Goal: Information Seeking & Learning: Learn about a topic

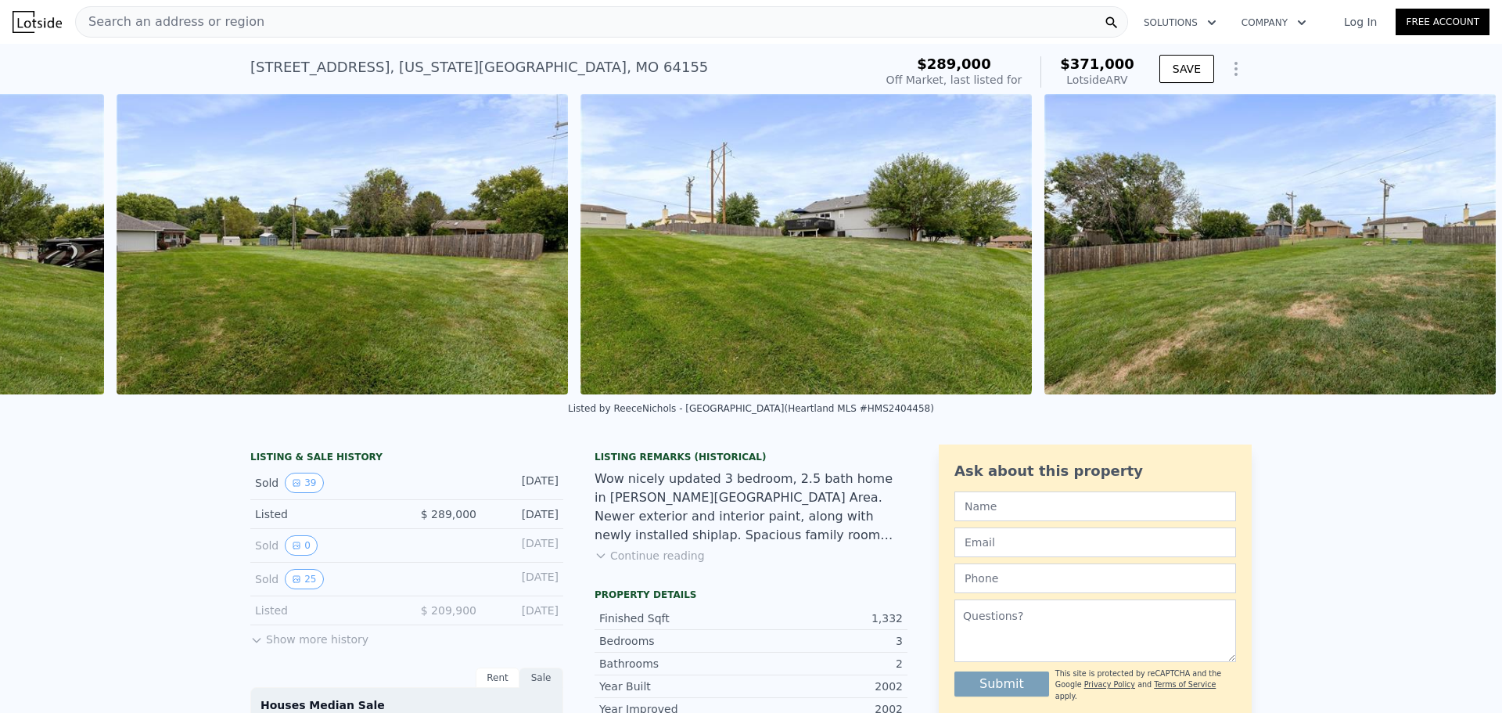
scroll to position [0, 17309]
click at [51, 243] on icon at bounding box center [40, 243] width 31 height 31
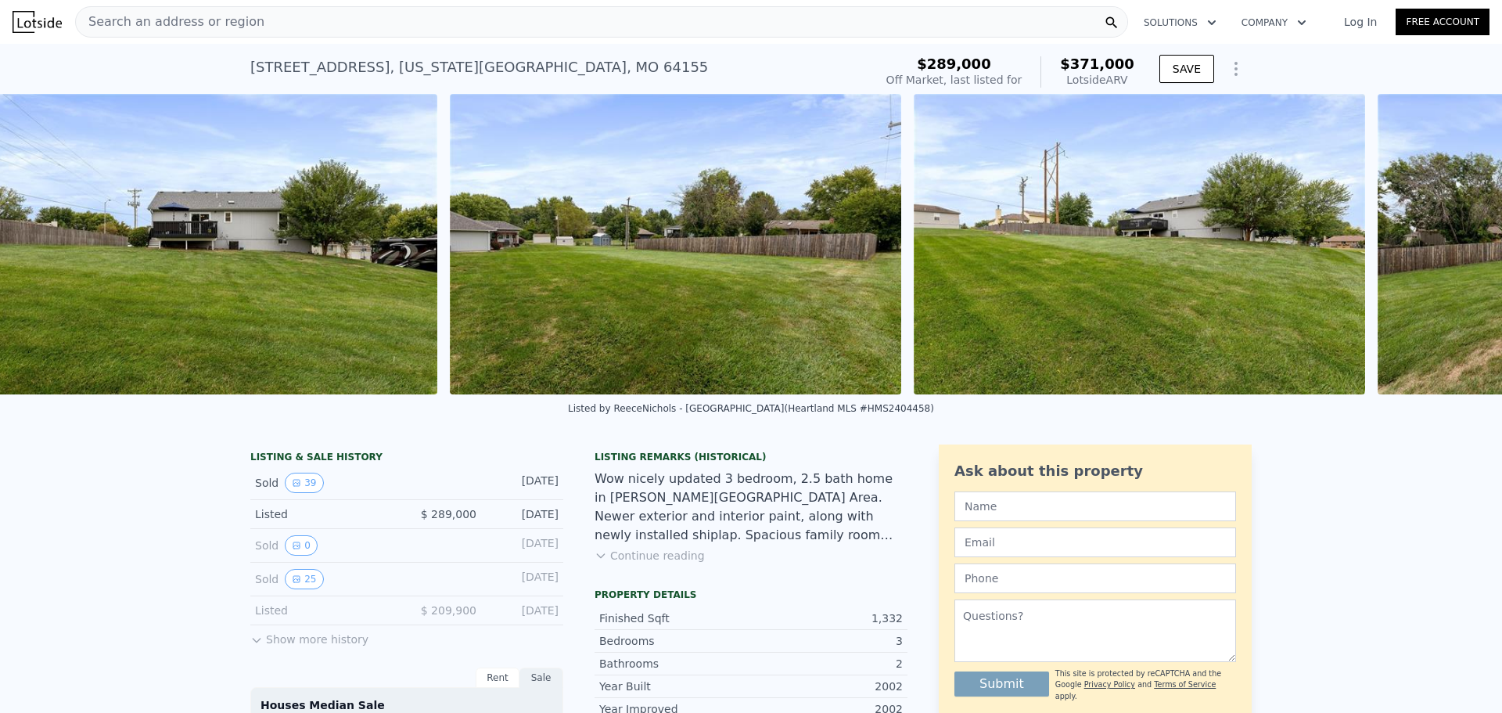
scroll to position [0, 16943]
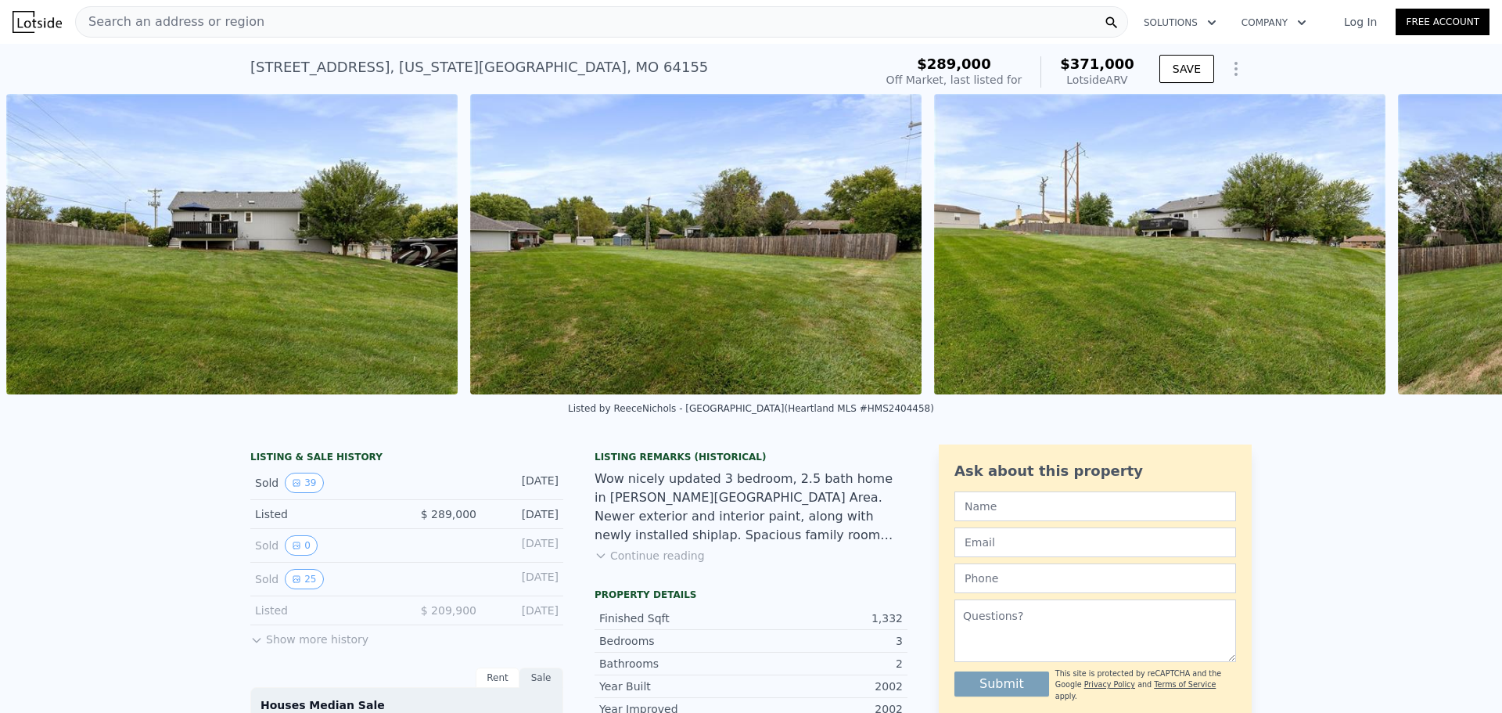
click at [49, 243] on img at bounding box center [231, 244] width 451 height 300
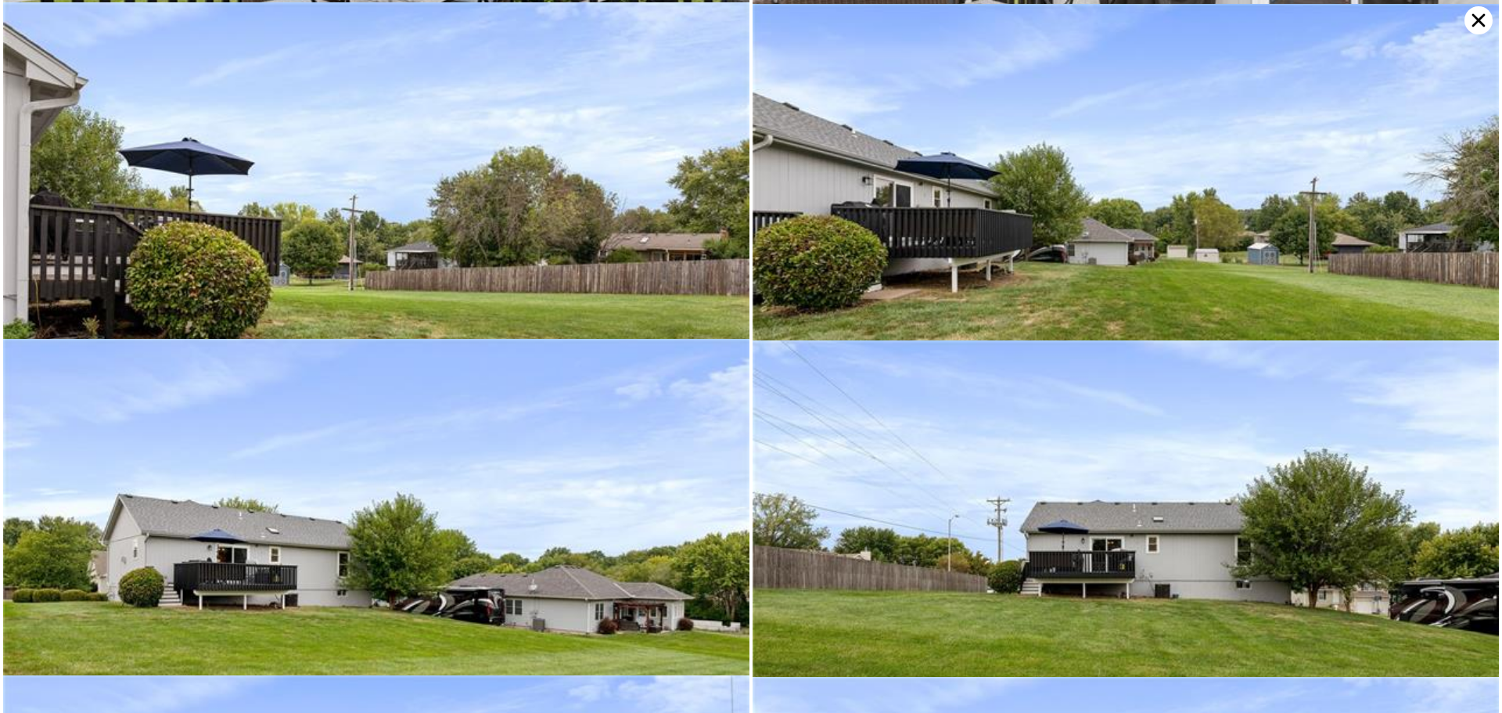
scroll to position [5382, 0]
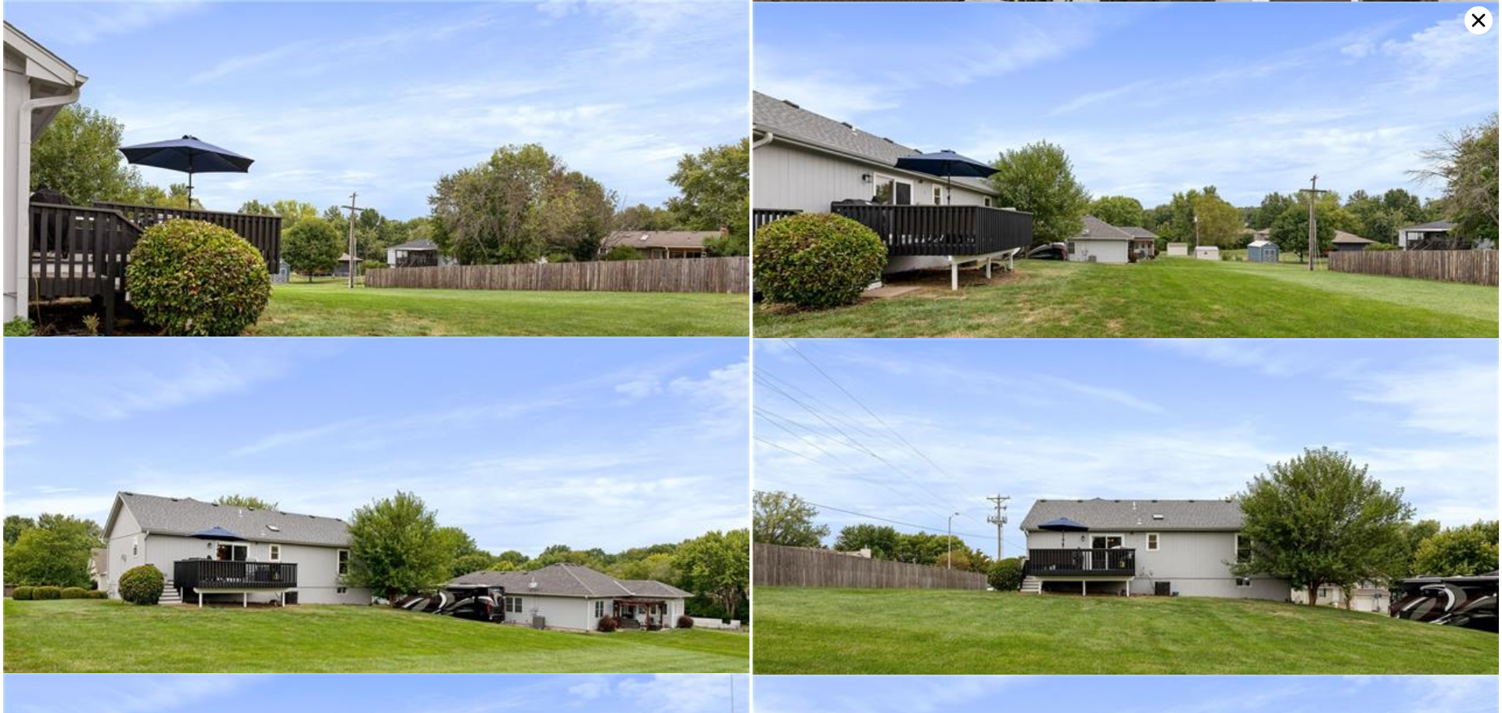
click at [1210, 572] on img at bounding box center [1125, 586] width 746 height 497
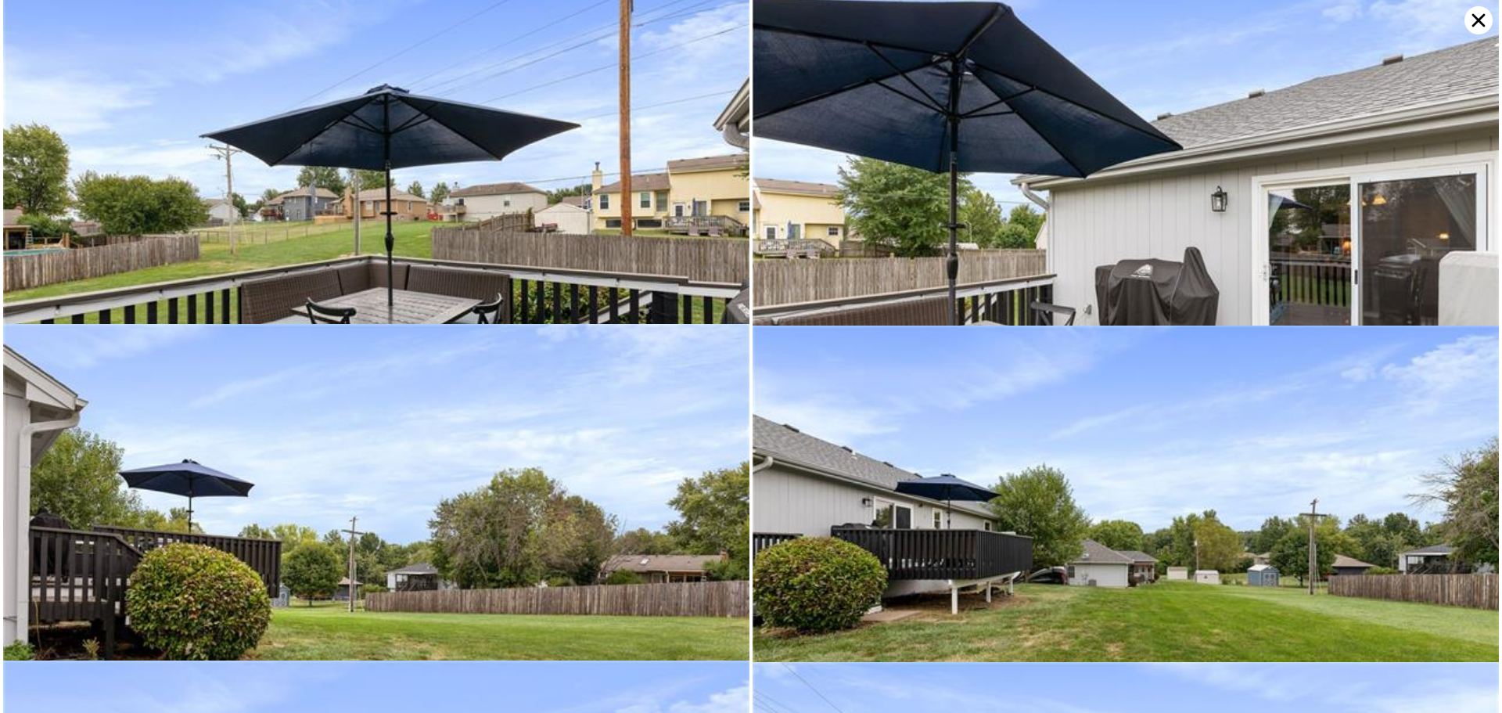
scroll to position [5048, 0]
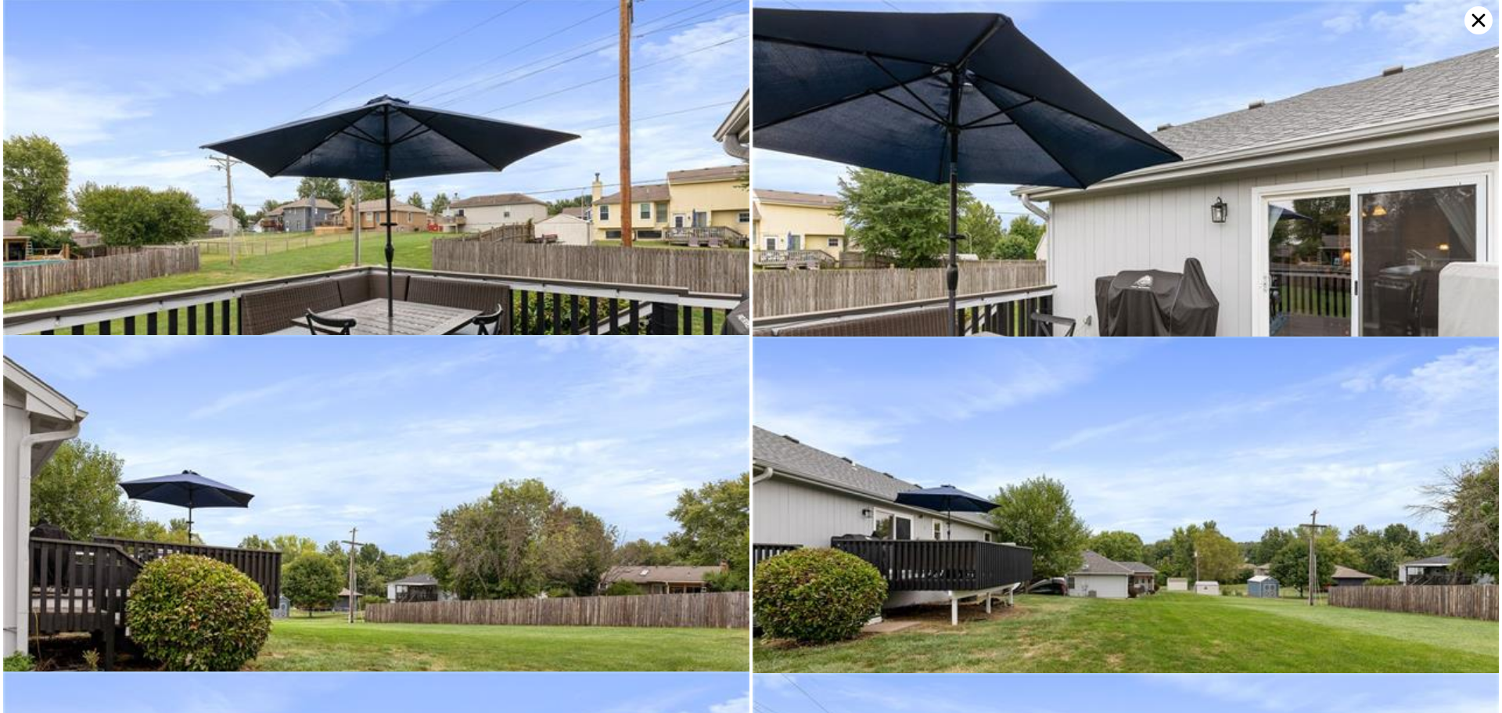
click at [1485, 23] on icon at bounding box center [1478, 20] width 28 height 28
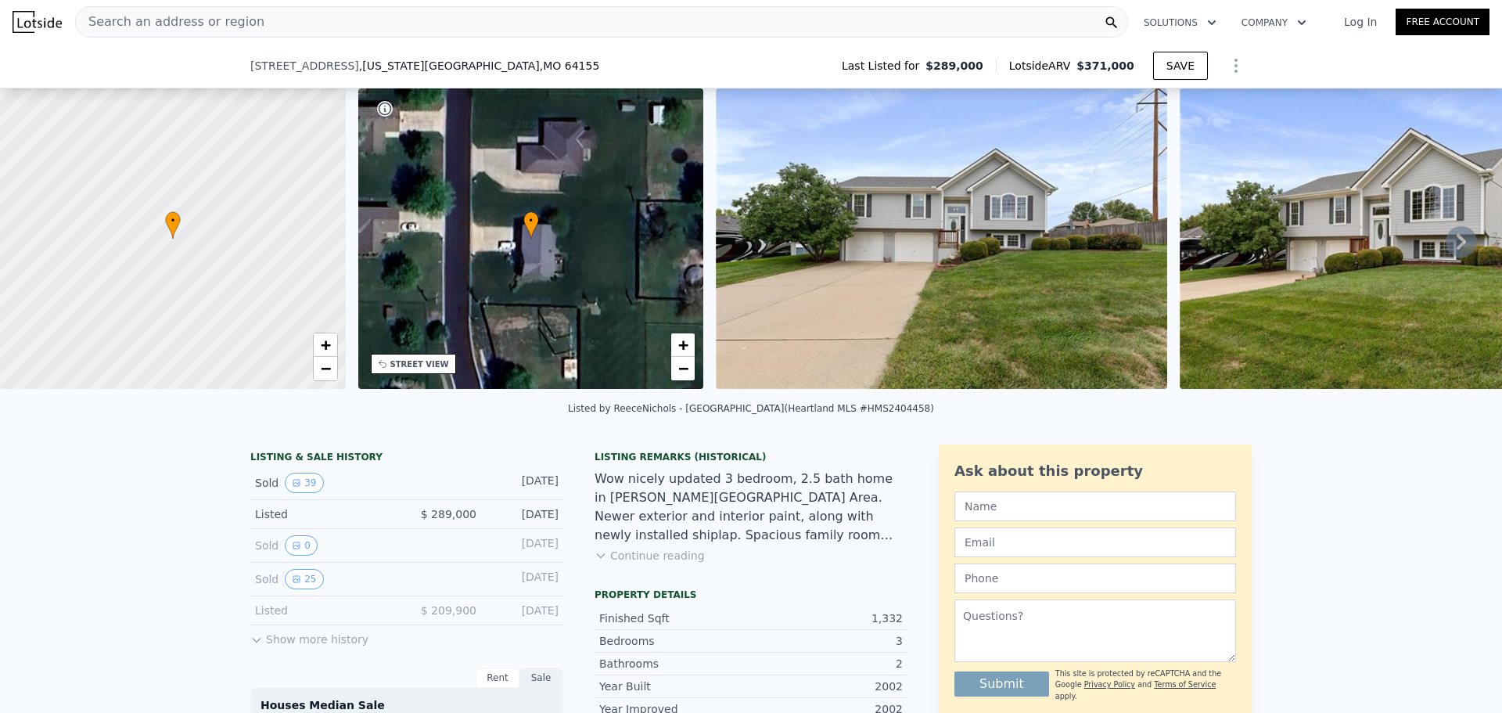
scroll to position [73, 0]
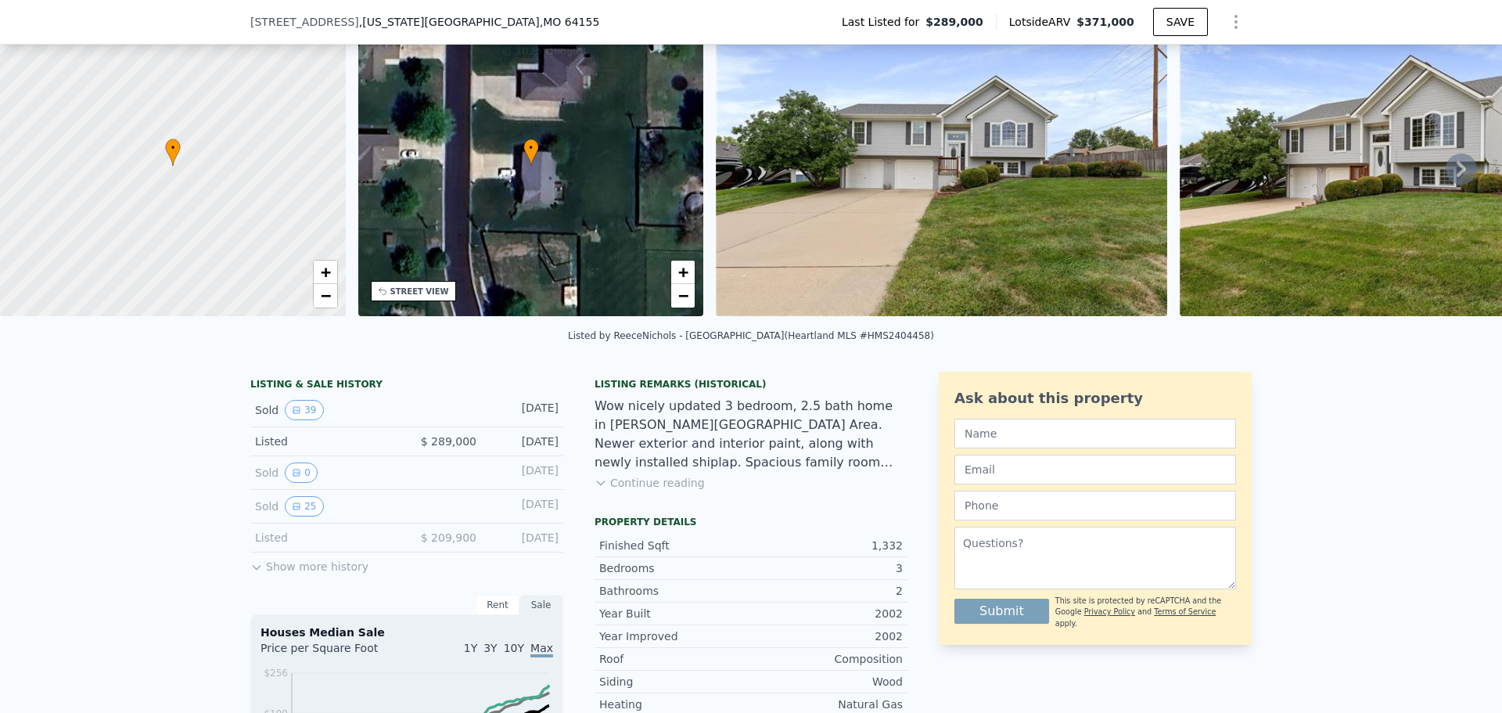
click at [269, 574] on button "Show more history" at bounding box center [309, 563] width 118 height 22
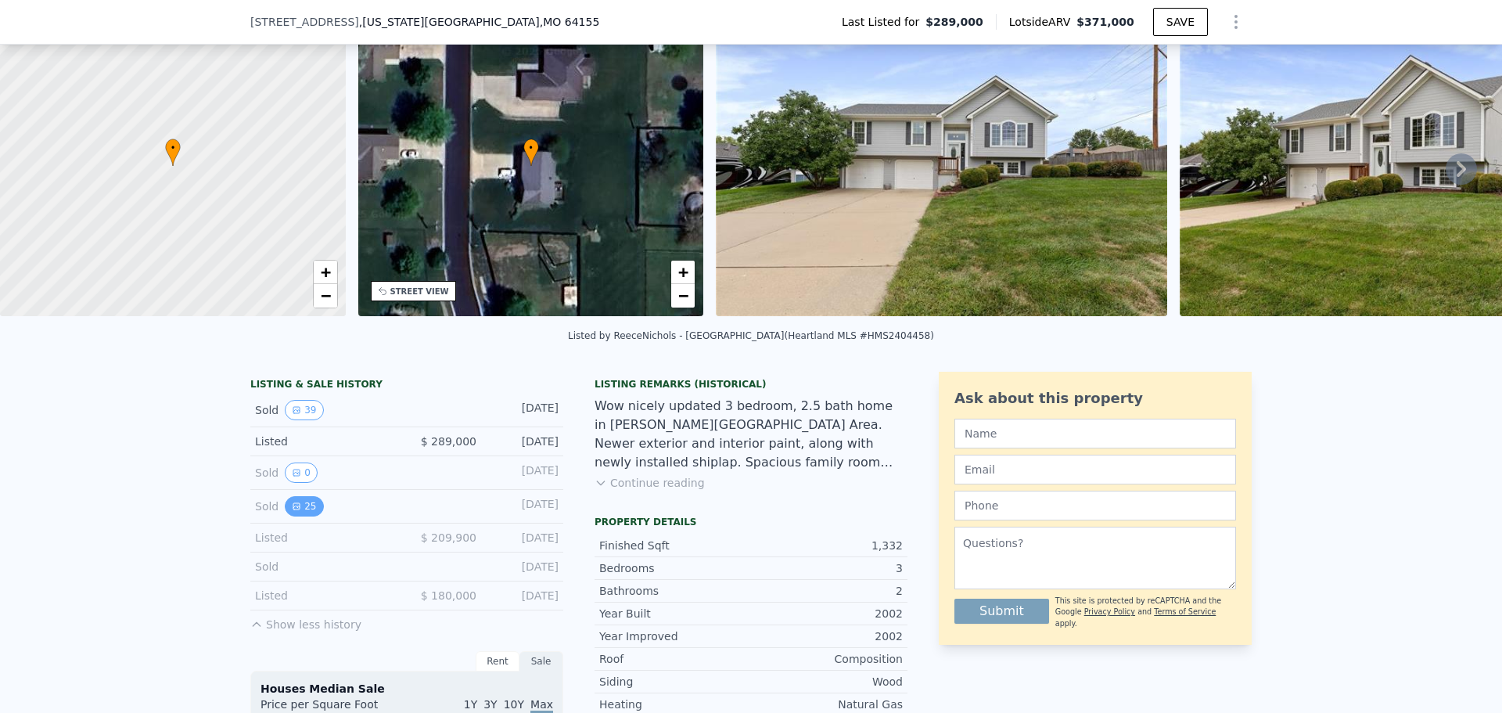
click at [299, 516] on button "25" at bounding box center [304, 506] width 38 height 20
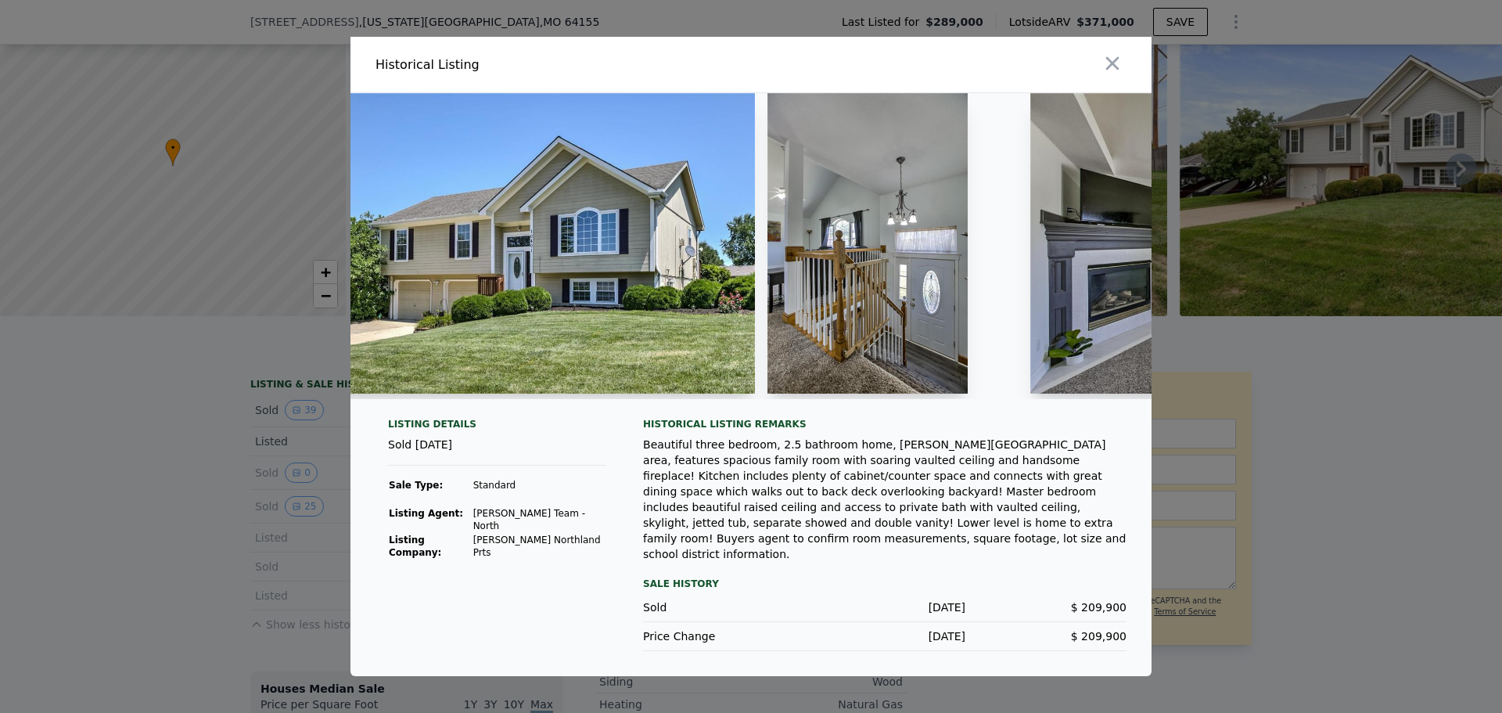
scroll to position [0, 558]
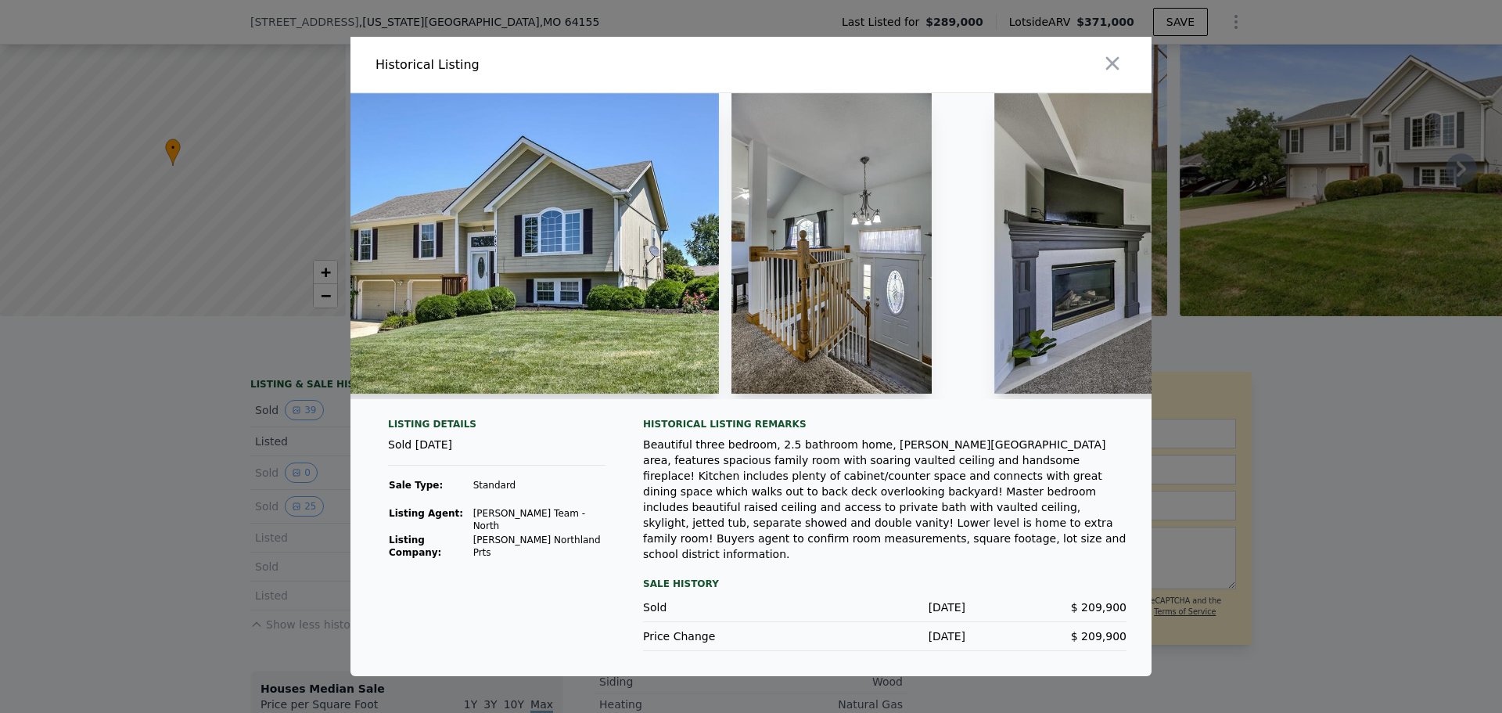
click at [634, 326] on img at bounding box center [493, 243] width 451 height 300
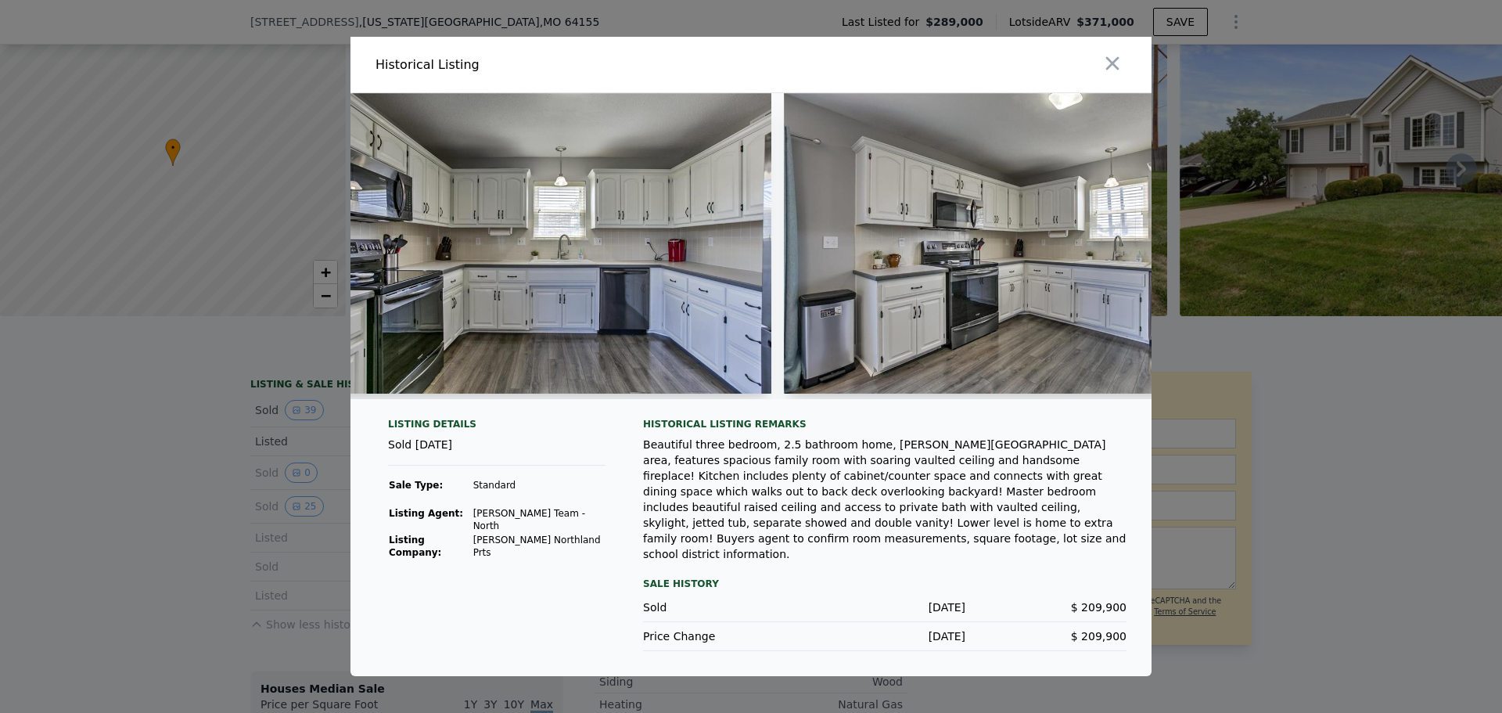
scroll to position [0, 3583]
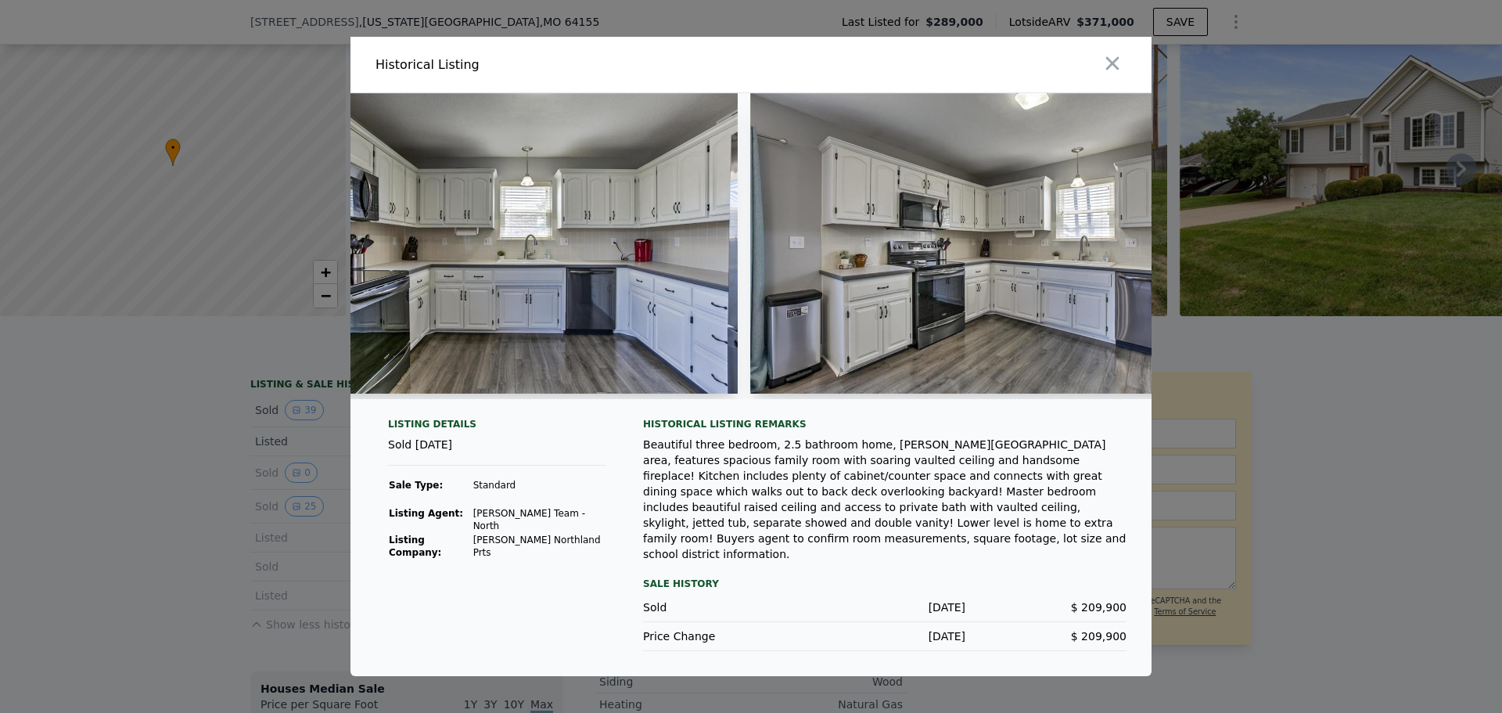
click at [843, 318] on img at bounding box center [975, 243] width 451 height 300
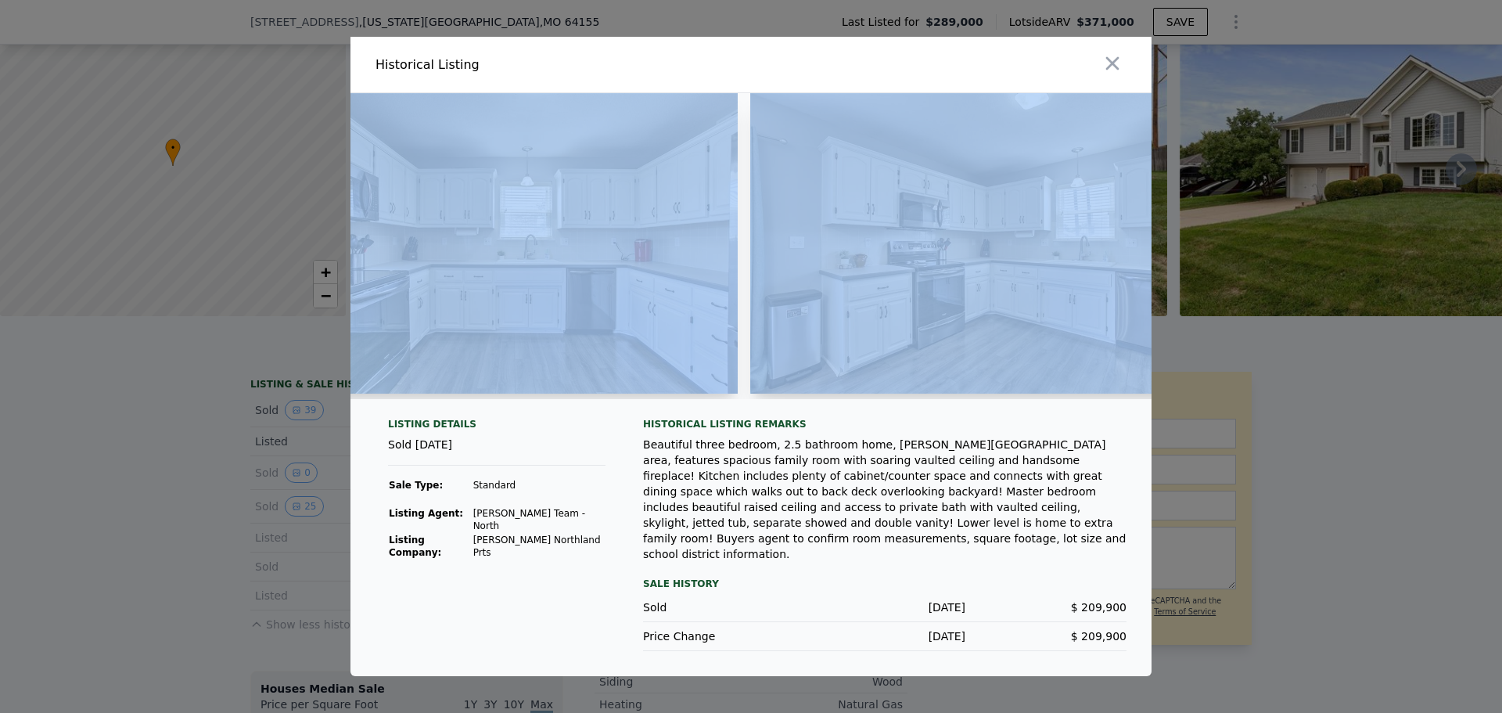
drag, startPoint x: 738, startPoint y: 424, endPoint x: 753, endPoint y: 418, distance: 16.6
click at [753, 411] on div at bounding box center [750, 252] width 801 height 318
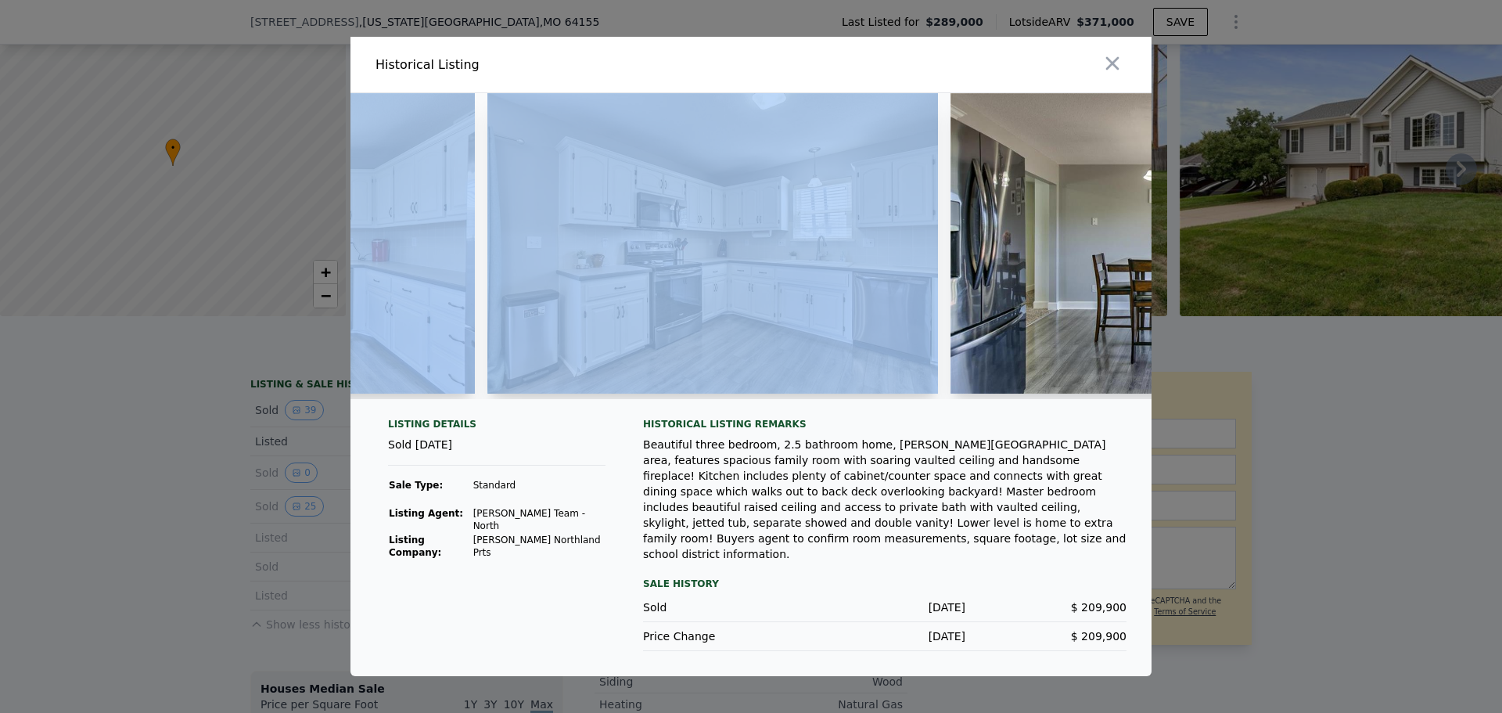
scroll to position [0, 3863]
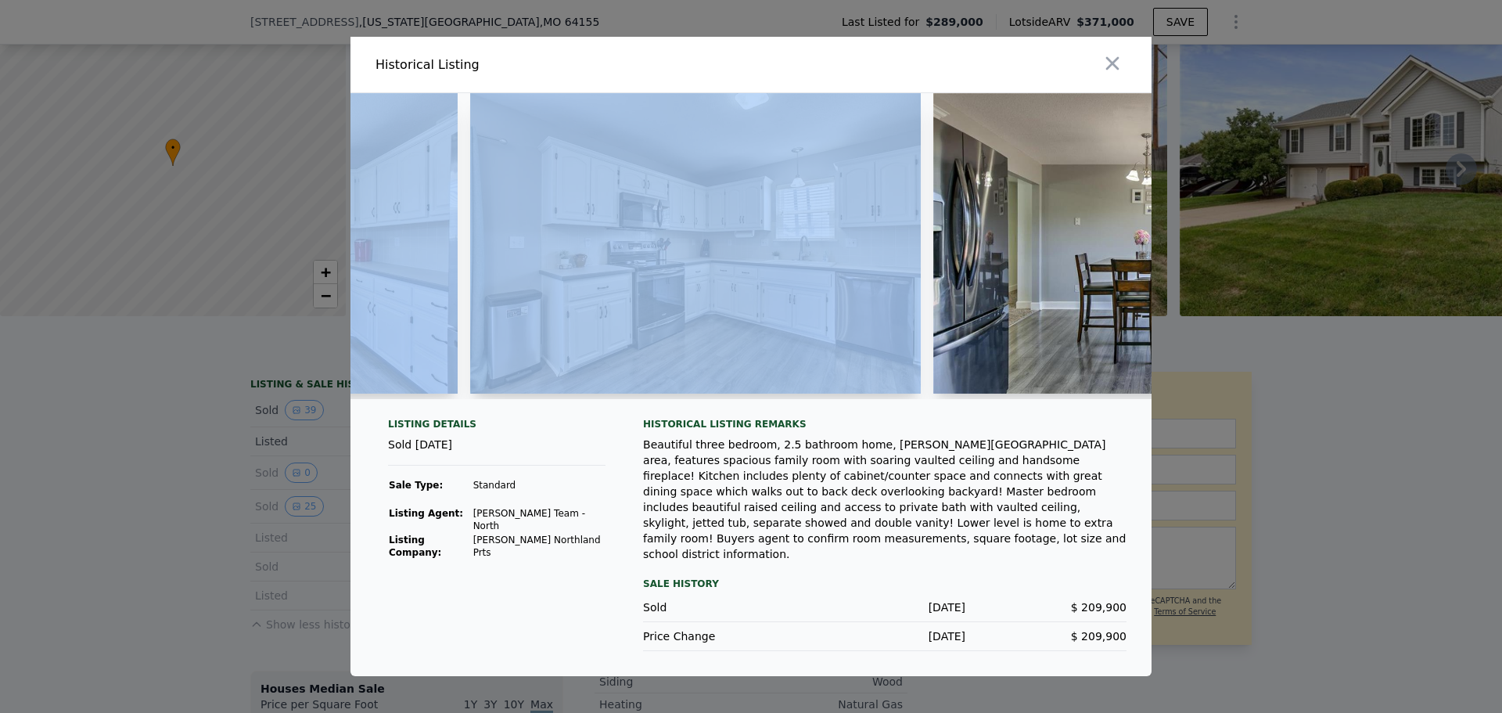
click at [868, 325] on img at bounding box center [695, 243] width 451 height 300
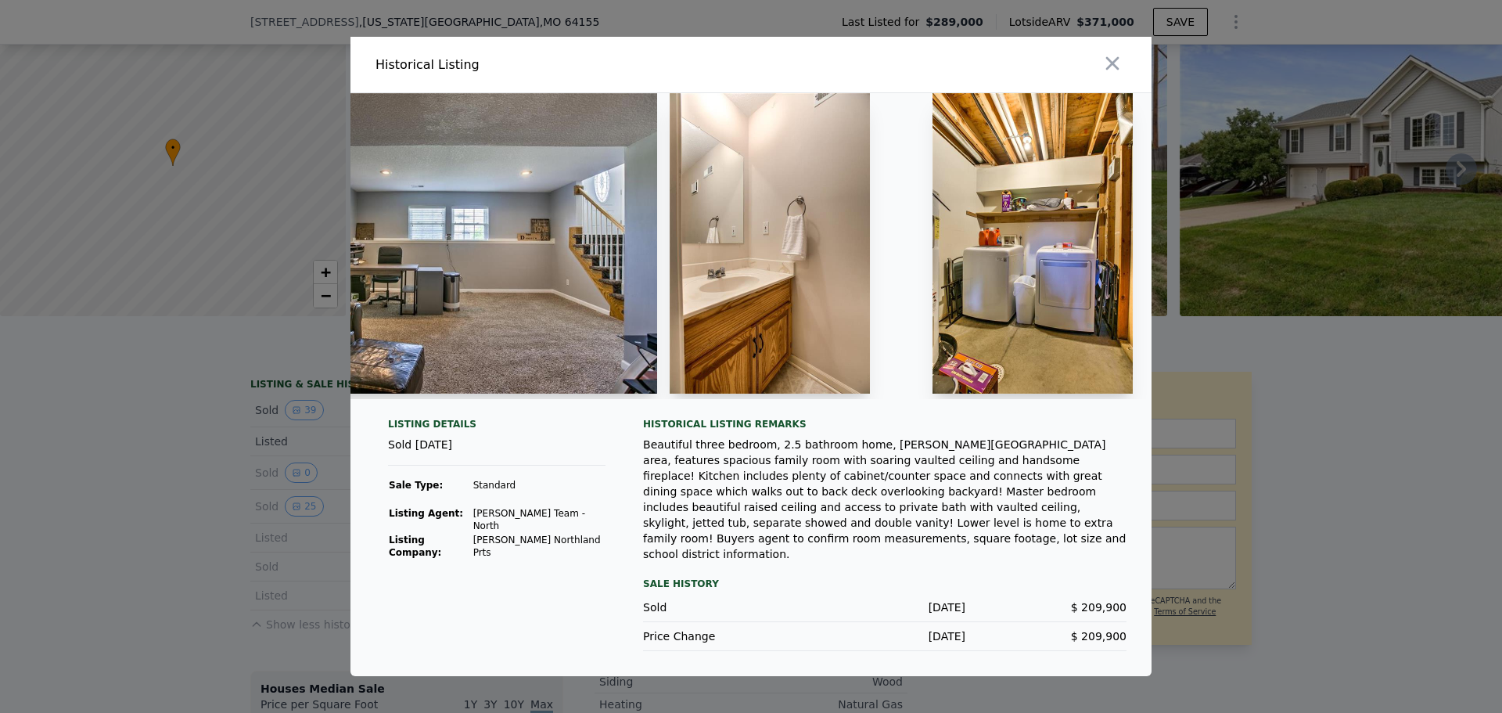
scroll to position [0, 8515]
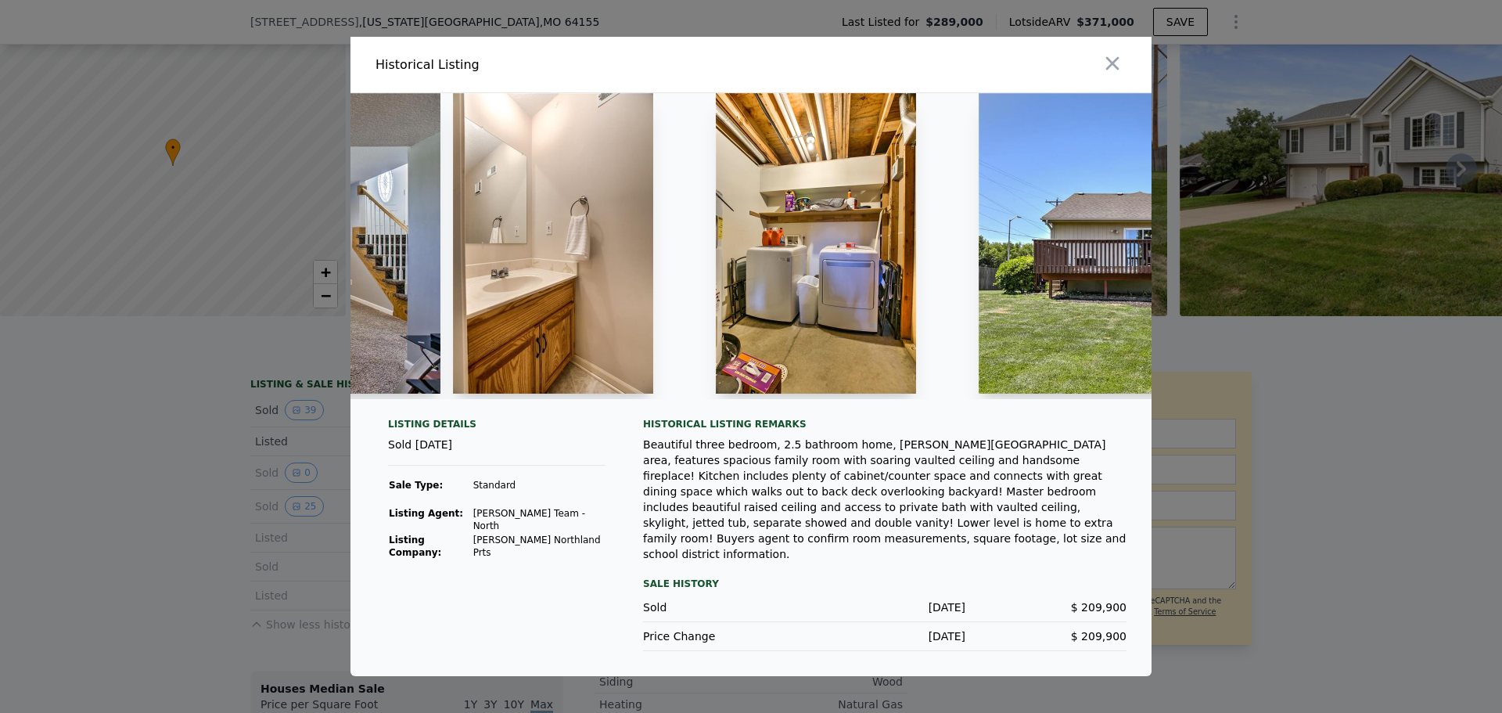
drag, startPoint x: 1045, startPoint y: 420, endPoint x: 1053, endPoint y: 419, distance: 7.9
click at [1053, 411] on div at bounding box center [750, 252] width 801 height 318
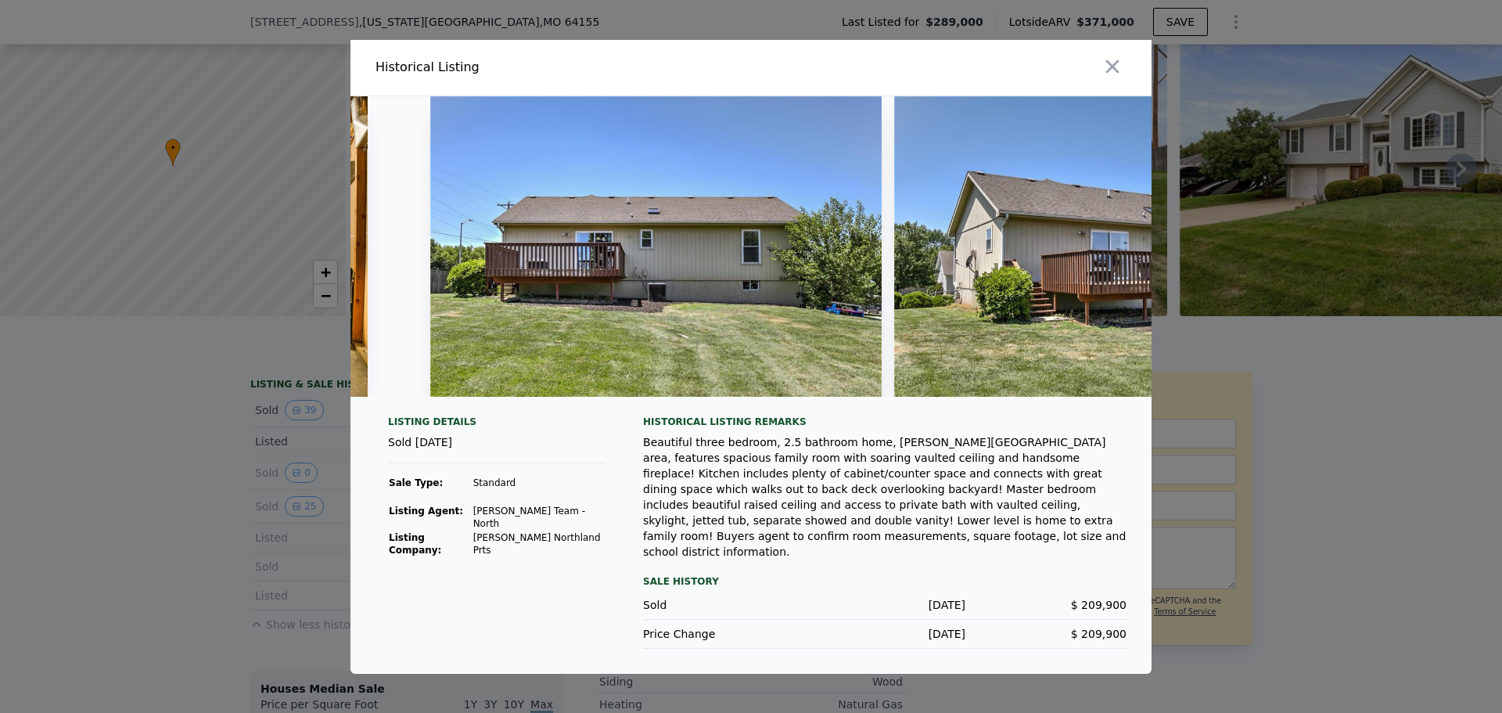
scroll to position [0, 9031]
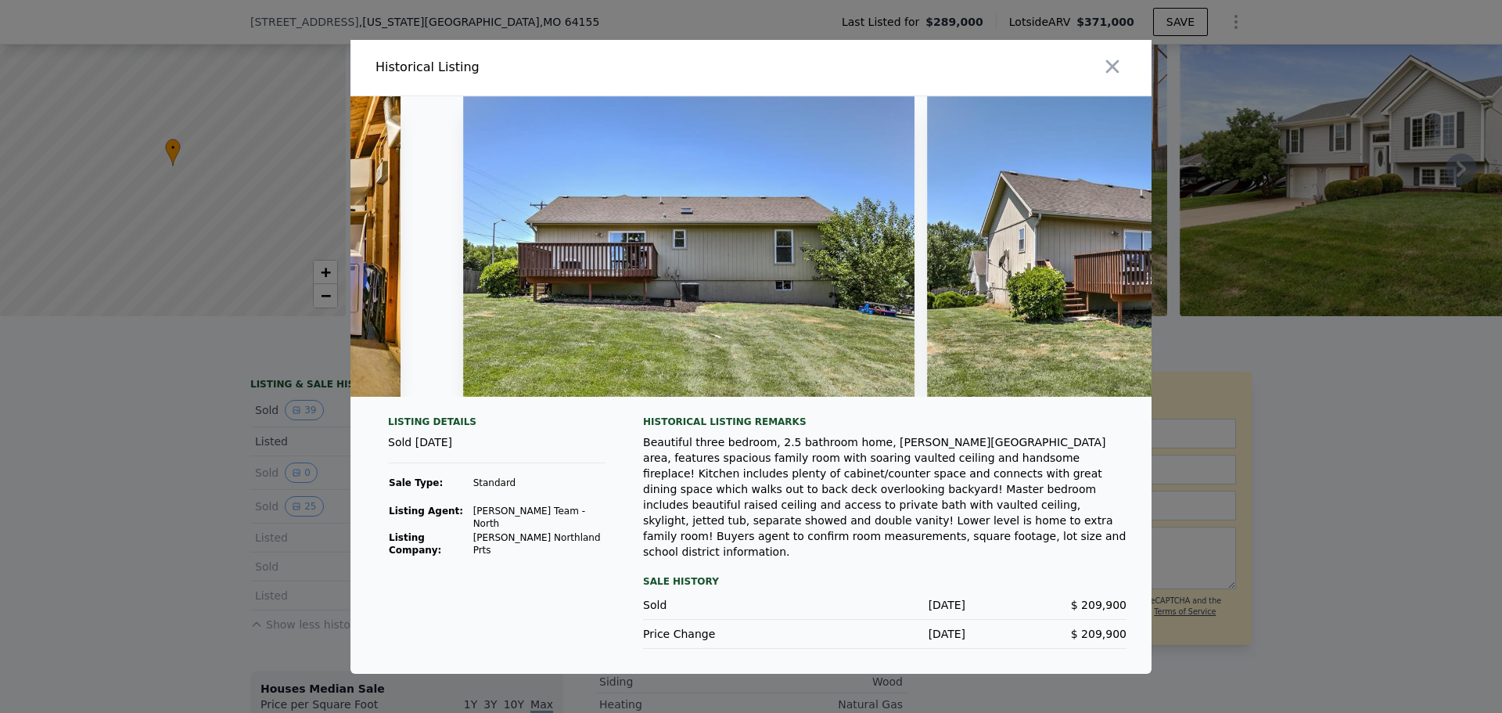
click at [223, 564] on div at bounding box center [751, 356] width 1502 height 713
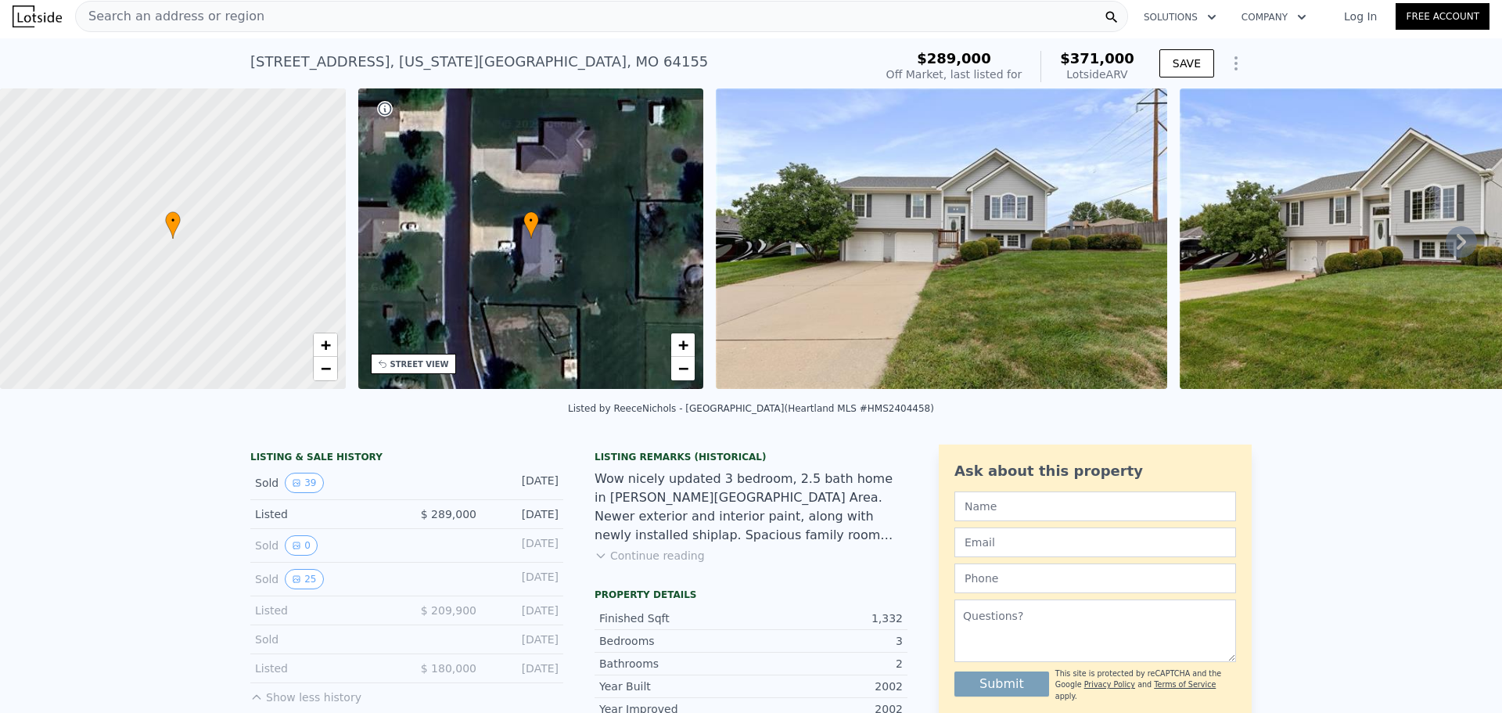
scroll to position [0, 0]
